Goal: Task Accomplishment & Management: Manage account settings

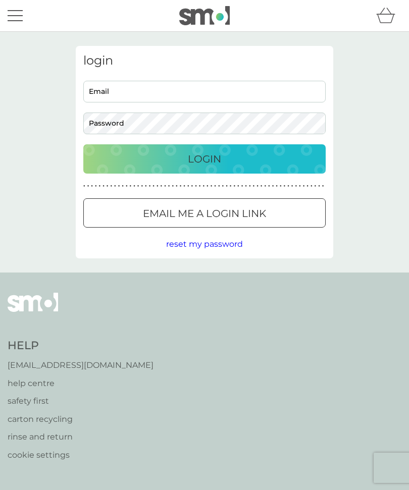
click at [300, 155] on div "Login" at bounding box center [204, 159] width 222 height 16
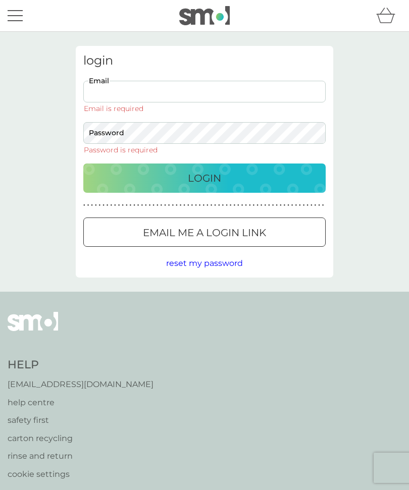
type input "[EMAIL_ADDRESS][DOMAIN_NAME]"
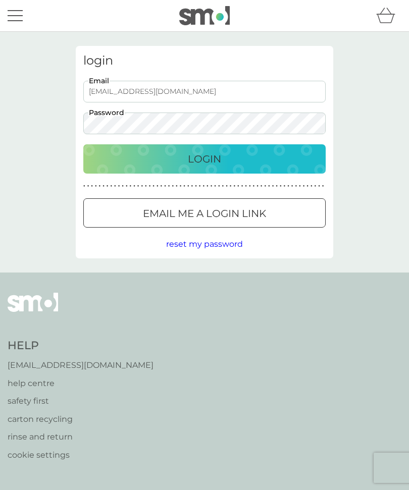
click at [204, 158] on button "Login" at bounding box center [204, 158] width 242 height 29
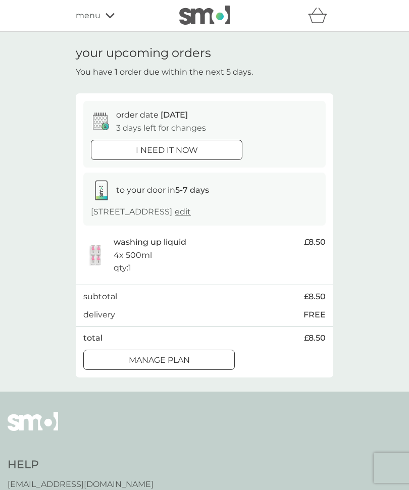
click at [214, 362] on div "Manage plan" at bounding box center [159, 360] width 150 height 13
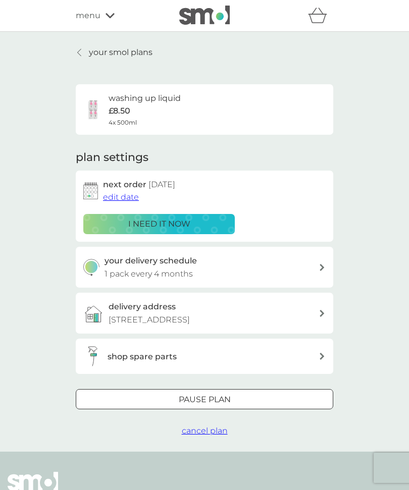
click at [121, 193] on span "edit date" at bounding box center [121, 197] width 36 height 10
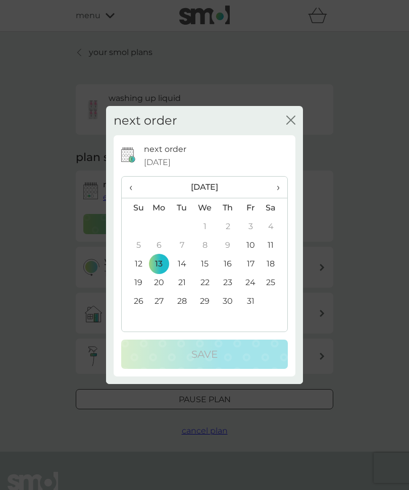
click at [276, 184] on span "›" at bounding box center [274, 187] width 10 height 21
click at [144, 326] on td "30" at bounding box center [135, 319] width 26 height 19
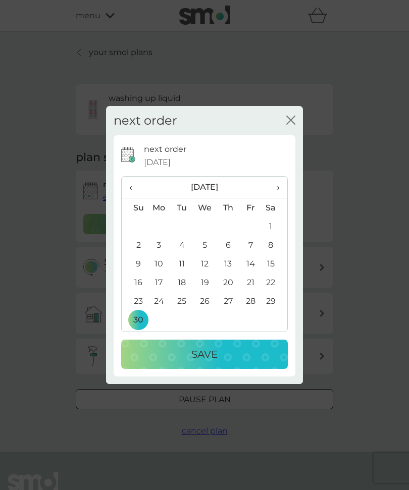
click at [281, 185] on th "›" at bounding box center [274, 188] width 25 height 22
click at [161, 224] on td "1" at bounding box center [158, 226] width 23 height 19
click at [246, 347] on div "Save" at bounding box center [204, 354] width 146 height 16
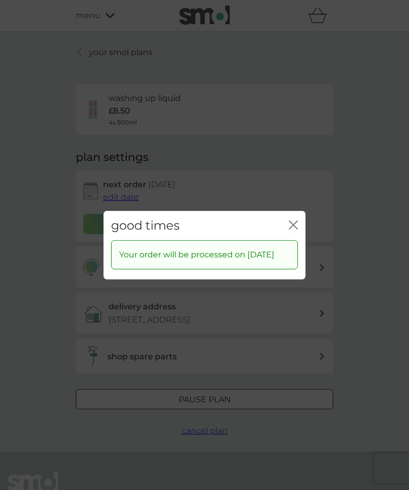
click at [296, 220] on icon "close" at bounding box center [293, 224] width 9 height 9
